Goal: Navigation & Orientation: Find specific page/section

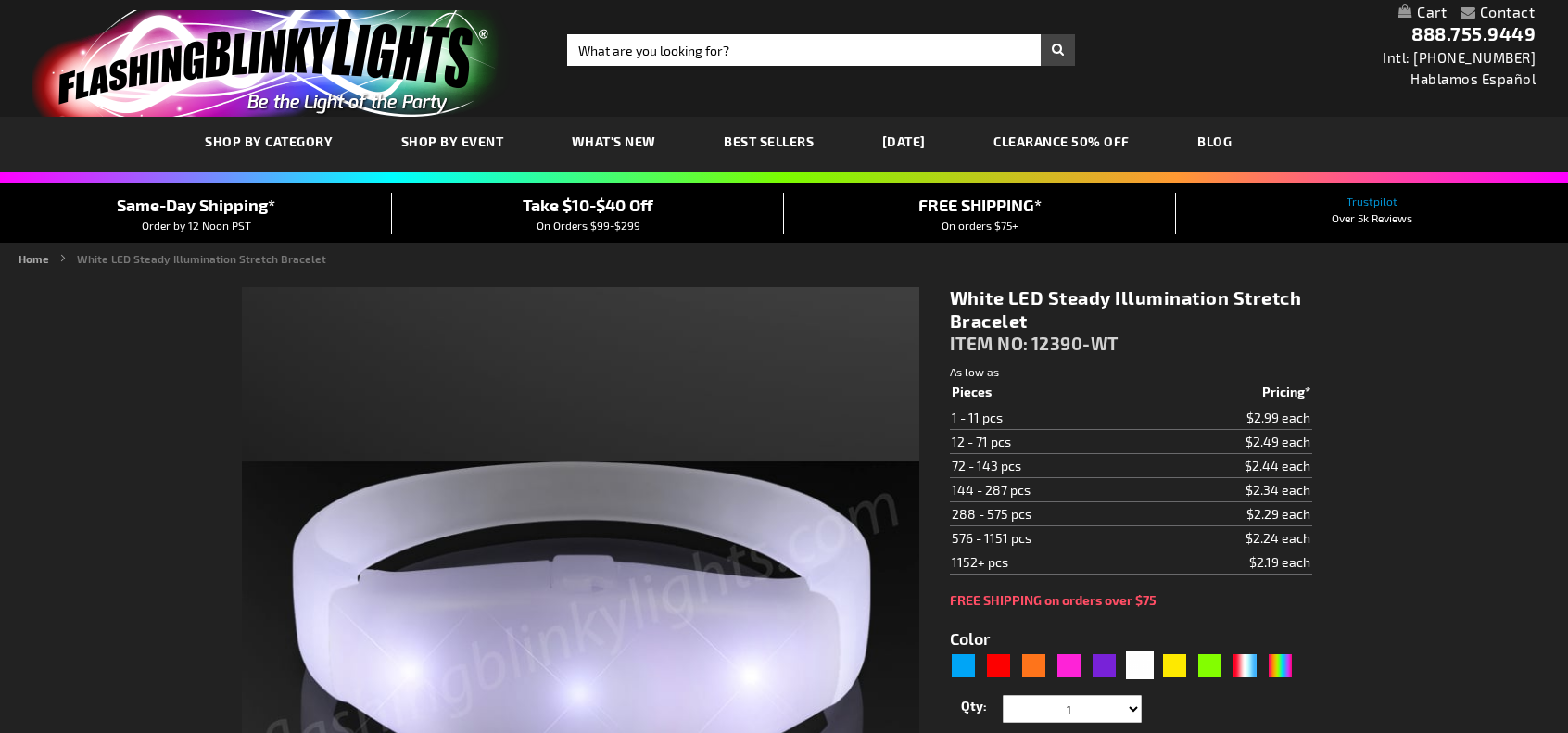
type input "5646"
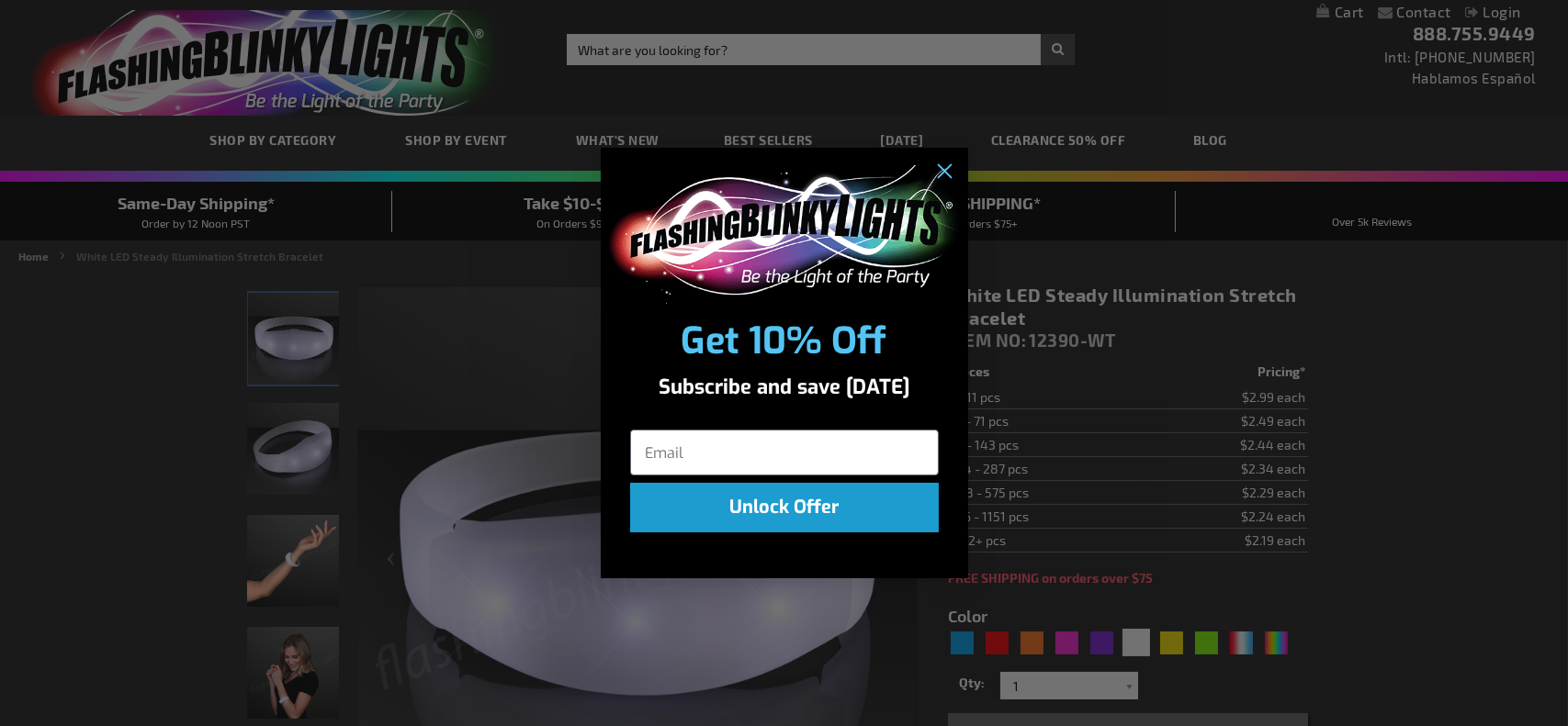
click at [431, 148] on div "Close dialog Get 10% Off Subscribe and save today Unlock Offer Submit" at bounding box center [784, 363] width 1568 height 726
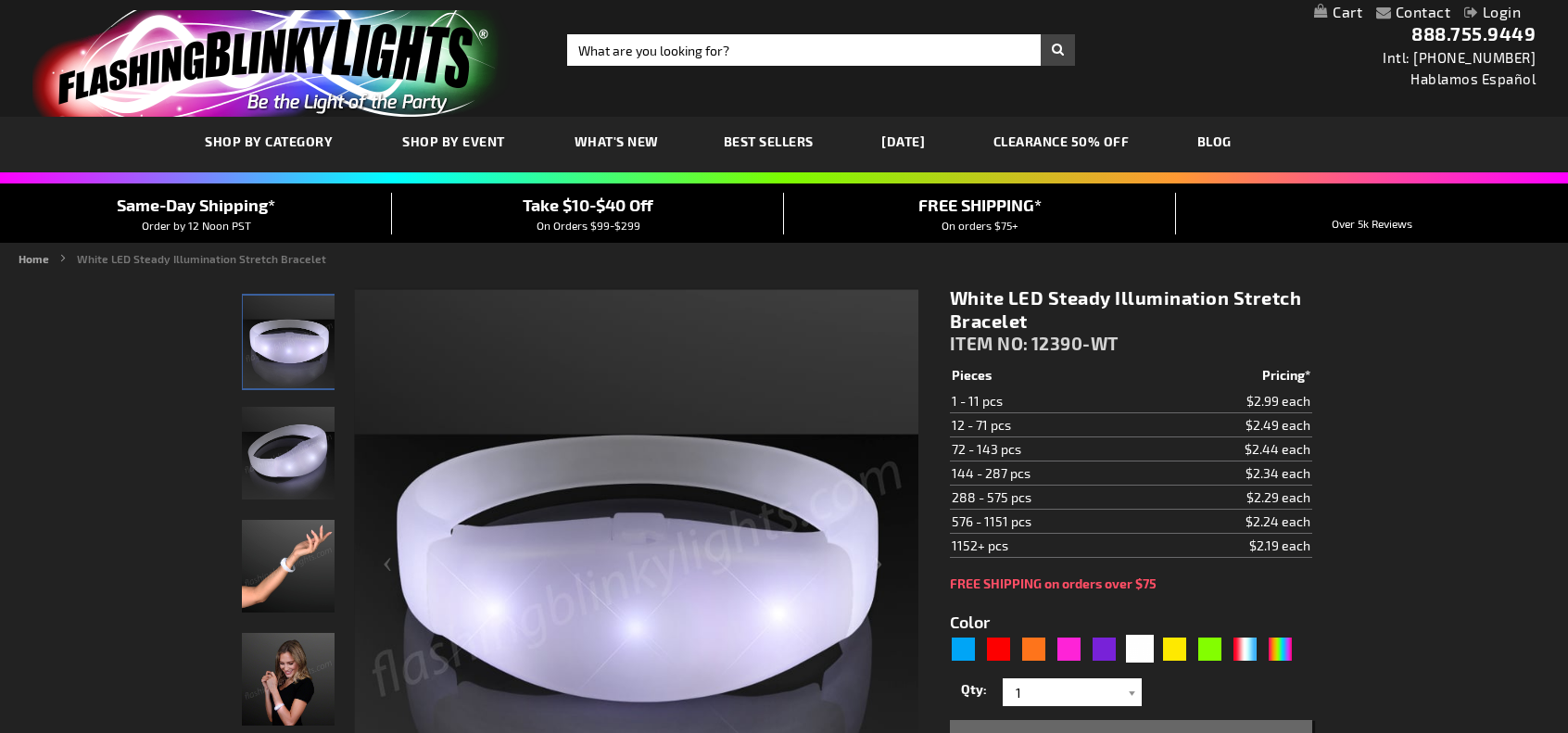
click at [445, 147] on span "Shop By Event" at bounding box center [453, 141] width 103 height 15
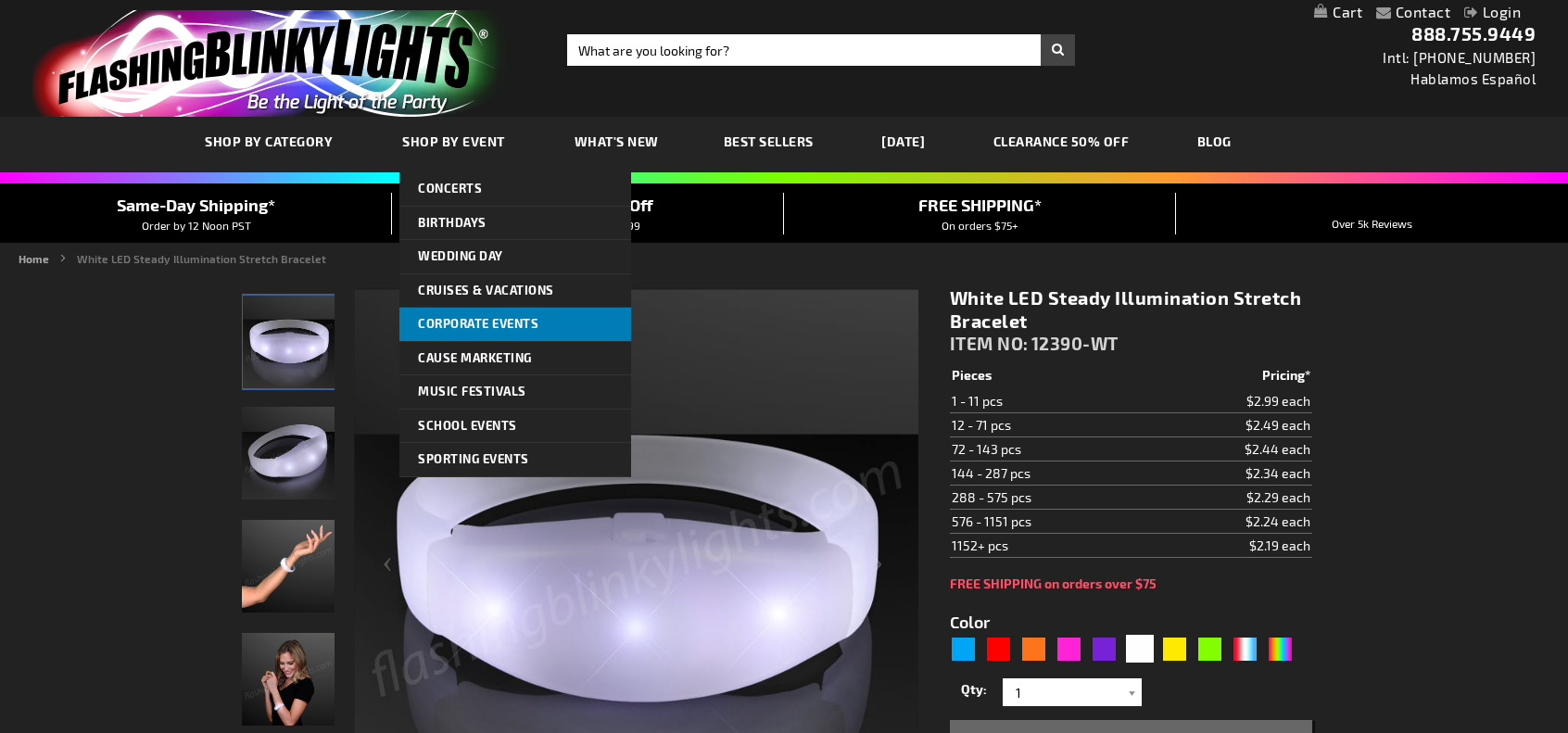
click at [420, 332] on link "Corporate Events" at bounding box center [514, 324] width 232 height 34
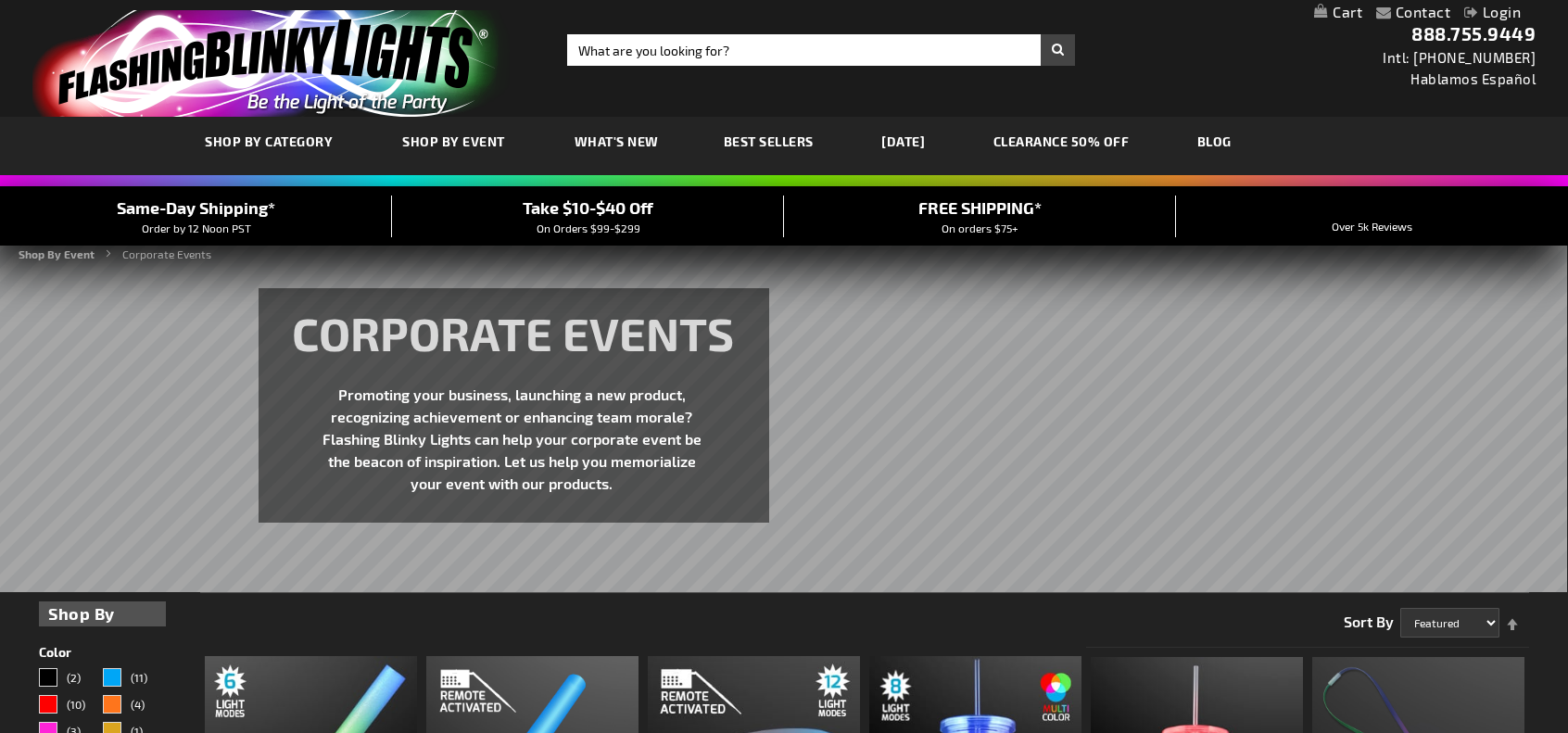
click at [766, 146] on span "Best Sellers" at bounding box center [769, 141] width 90 height 15
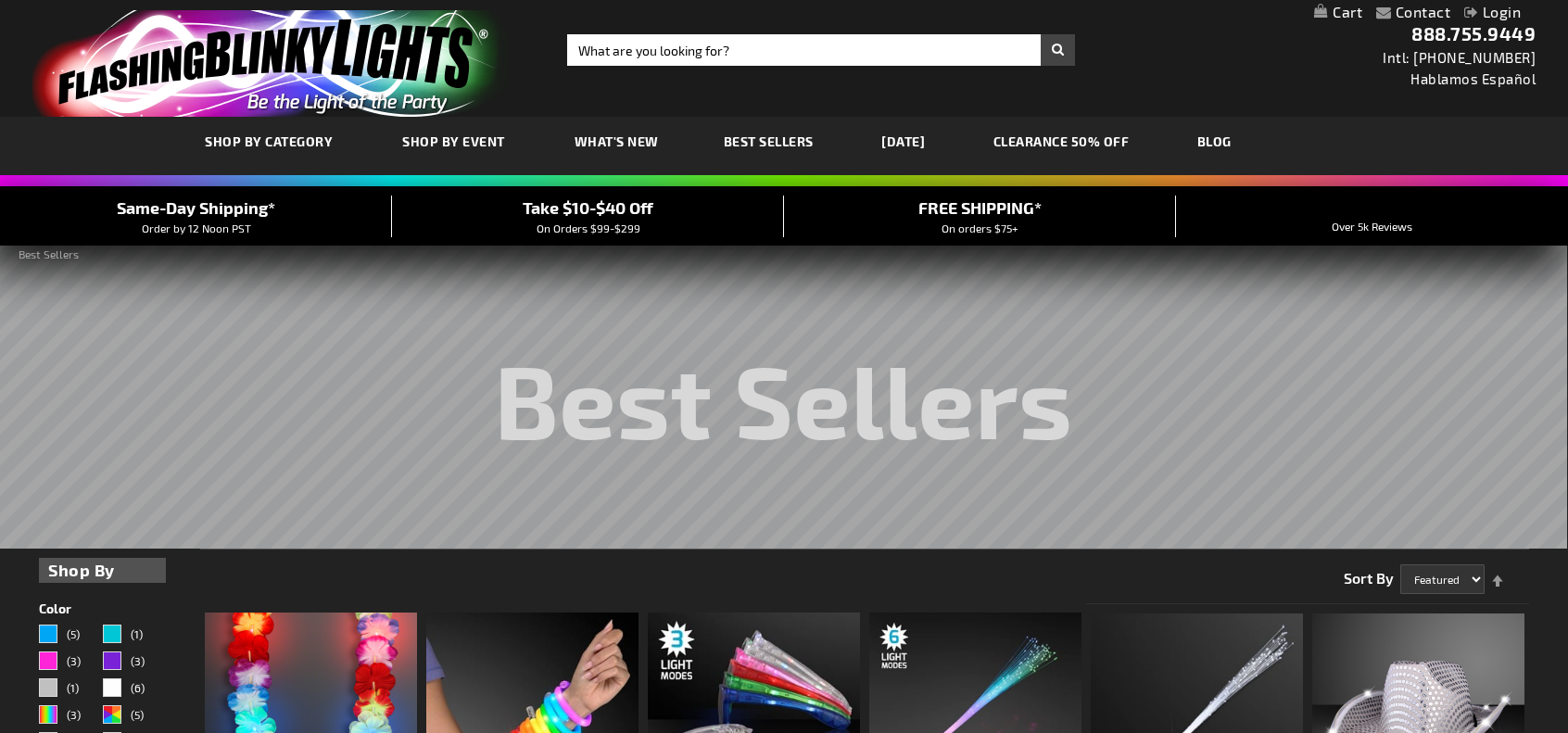
click at [1092, 132] on link "CLEARANCE 50% OFF" at bounding box center [1061, 141] width 164 height 63
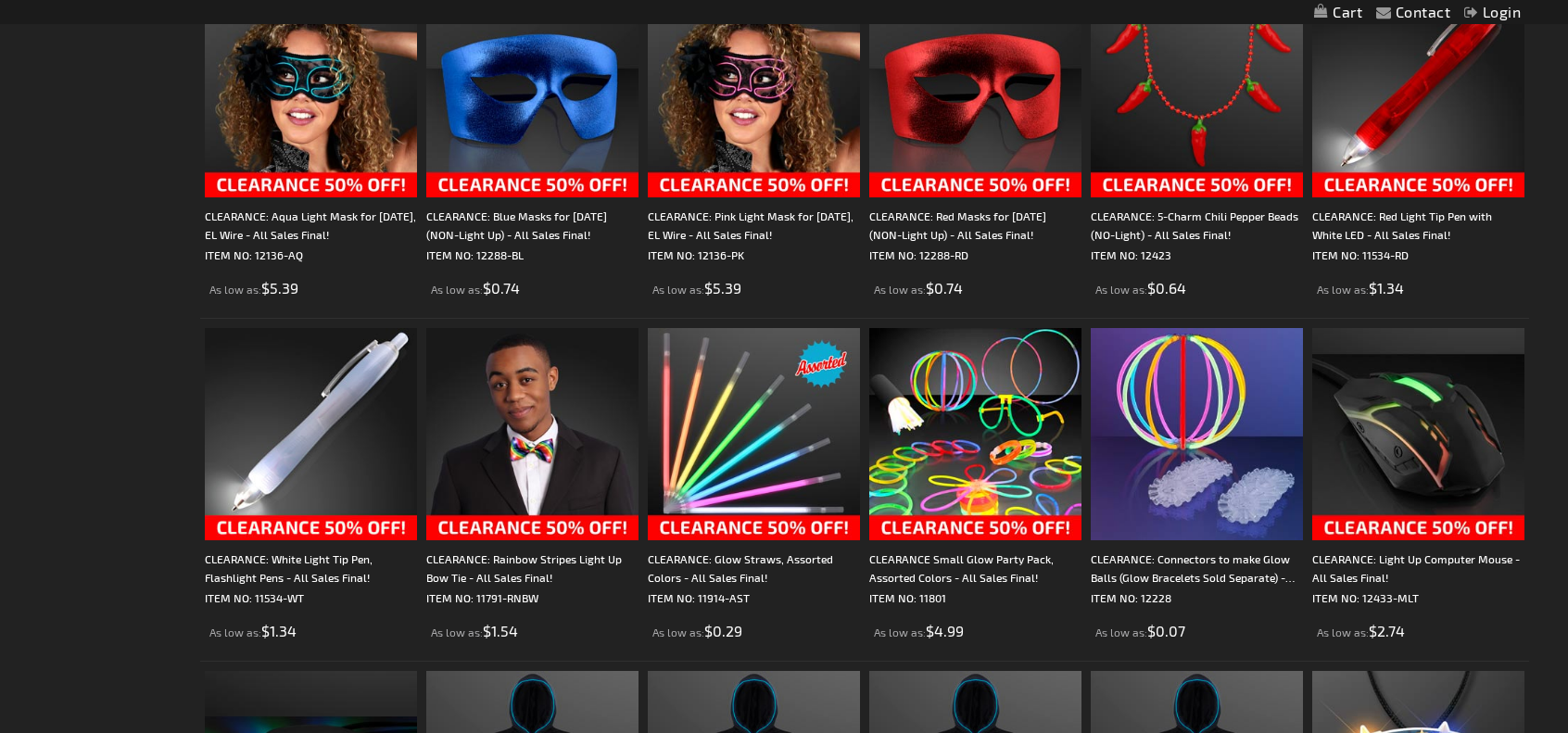
scroll to position [1787, 0]
